Goal: Information Seeking & Learning: Find specific fact

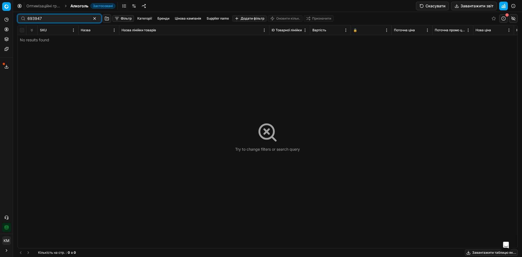
drag, startPoint x: 49, startPoint y: 17, endPoint x: 0, endPoint y: 16, distance: 49.3
click at [0, 16] on div "Pricing platform Аналітика Цінова оптимізація Асортимент продукції Шаблони Серв…" at bounding box center [261, 128] width 522 height 257
paste input "490751"
type input "490751"
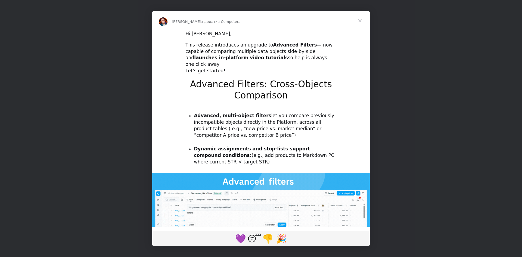
click at [361, 20] on span "Закрити" at bounding box center [360, 21] width 20 height 20
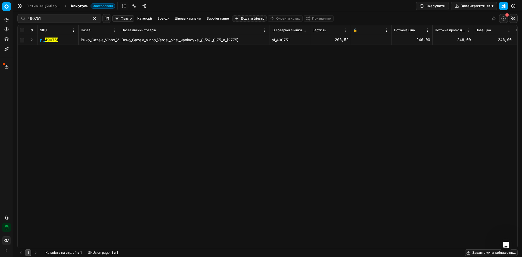
drag, startPoint x: 109, startPoint y: 40, endPoint x: 113, endPoint y: 38, distance: 4.6
click at [110, 39] on span "Вино_Gazela_Vinho_Verde,_біле,_напівсухе,_8,5%,_0,75_л_(2775)" at bounding box center [139, 40] width 117 height 5
drag, startPoint x: 47, startPoint y: 41, endPoint x: 82, endPoint y: 42, distance: 35.1
click at [47, 41] on mark "490751" at bounding box center [51, 40] width 13 height 5
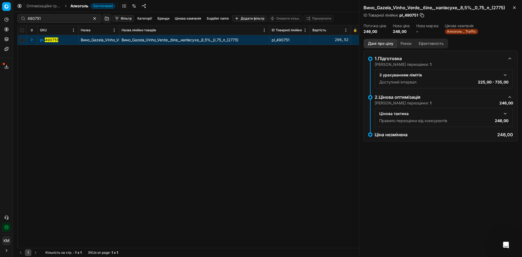
click at [410, 43] on button "Ринок" at bounding box center [406, 44] width 18 height 8
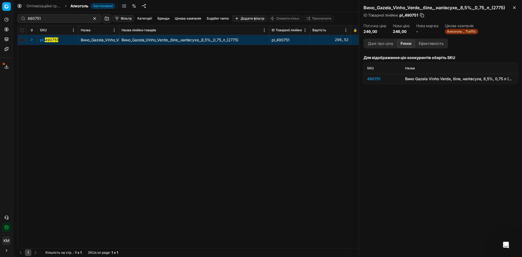
click at [380, 44] on button "Дані про ціну" at bounding box center [381, 44] width 33 height 8
